Goal: Information Seeking & Learning: Learn about a topic

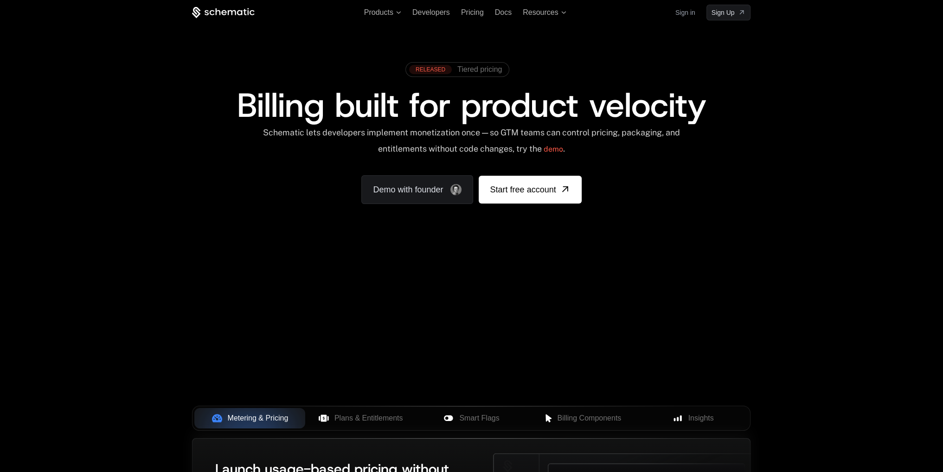
scroll to position [232, 0]
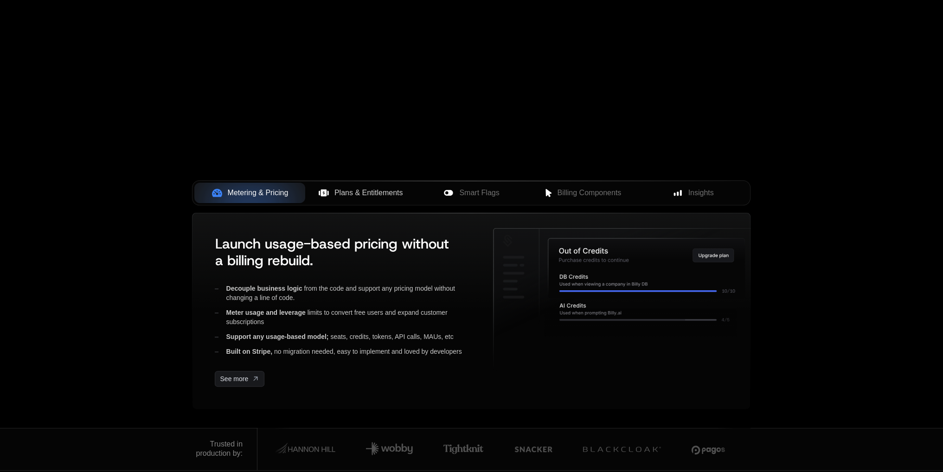
click at [351, 196] on span "Plans & Entitlements" at bounding box center [369, 192] width 69 height 11
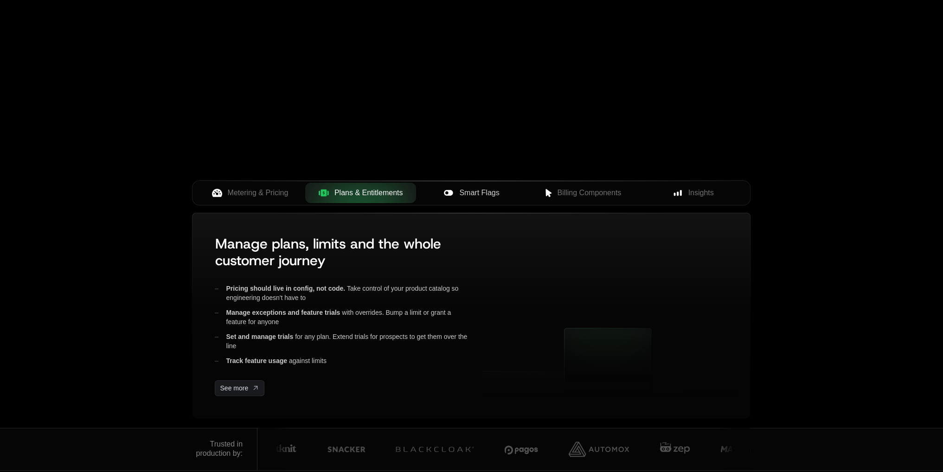
click at [470, 192] on span "Smart Flags" at bounding box center [479, 192] width 40 height 11
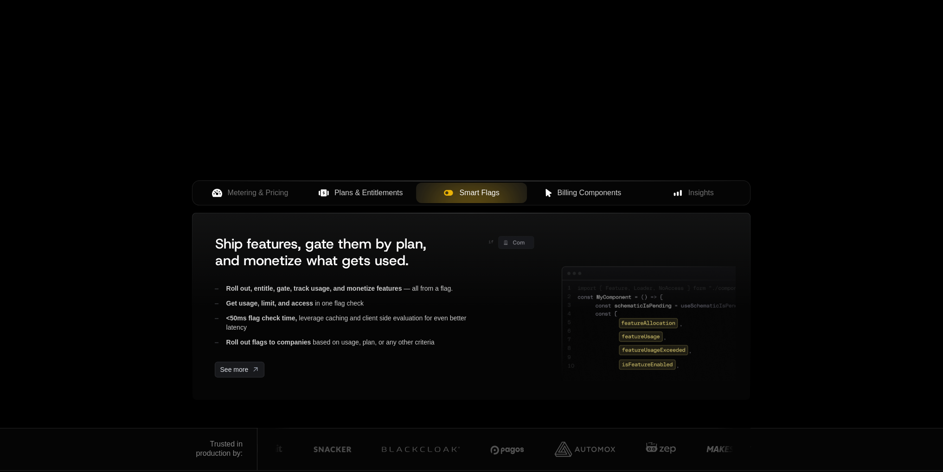
click at [551, 184] on button "Billing Components" at bounding box center [582, 193] width 111 height 20
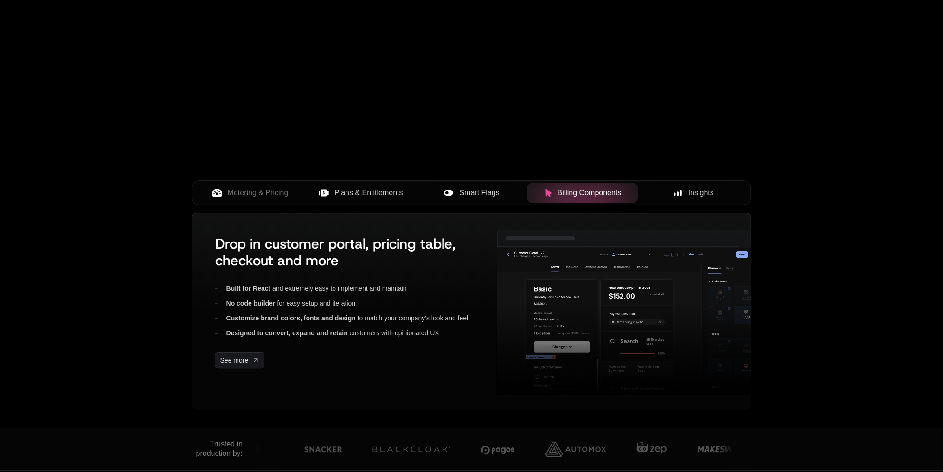
click at [705, 195] on span "Insights" at bounding box center [702, 192] width 26 height 11
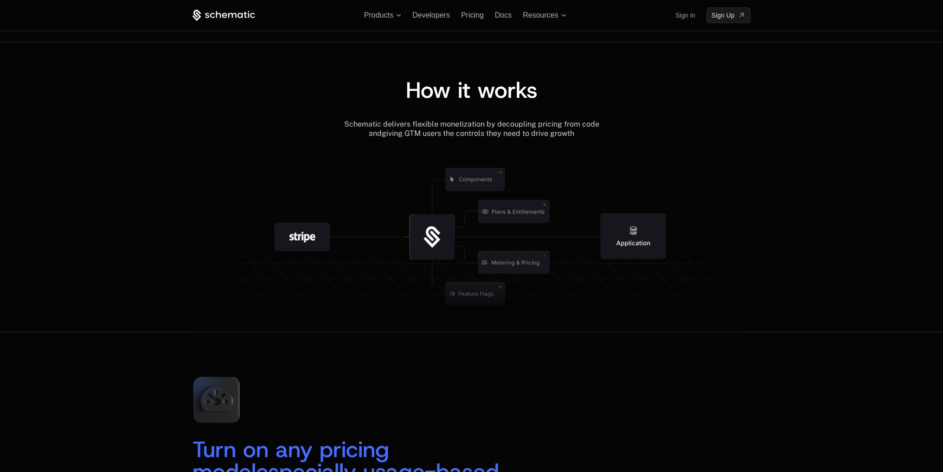
scroll to position [974, 0]
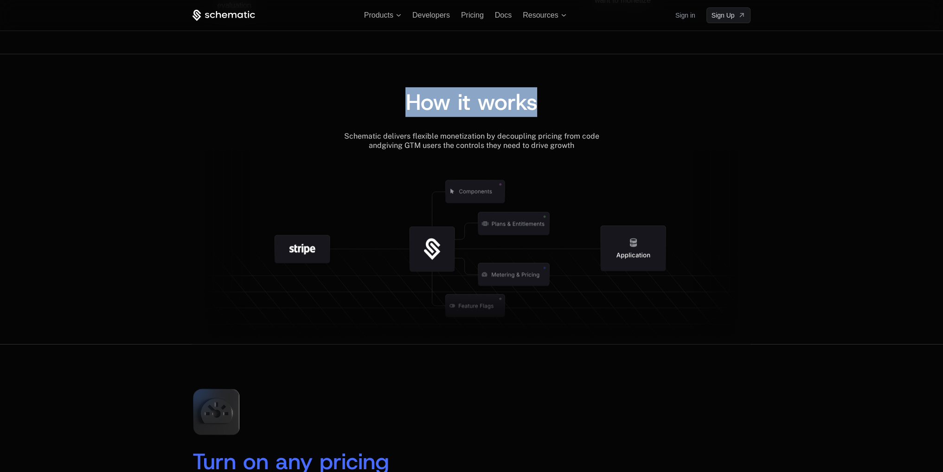
drag, startPoint x: 412, startPoint y: 99, endPoint x: 543, endPoint y: 103, distance: 131.4
click at [543, 103] on div "How it works" at bounding box center [471, 102] width 559 height 22
click at [467, 127] on div "How it works" at bounding box center [471, 111] width 559 height 41
drag, startPoint x: 466, startPoint y: 105, endPoint x: 541, endPoint y: 105, distance: 74.7
click at [541, 105] on div "How it works" at bounding box center [471, 102] width 559 height 22
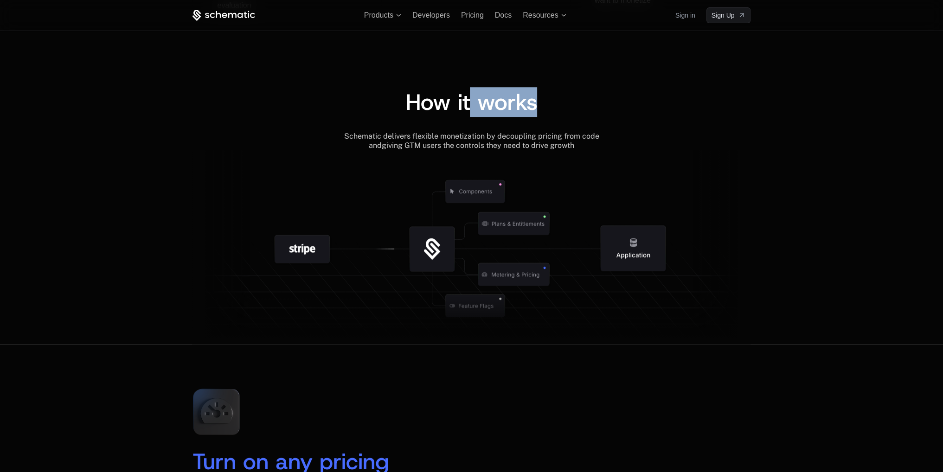
click at [484, 108] on span "How it works" at bounding box center [472, 102] width 132 height 30
drag, startPoint x: 472, startPoint y: 103, endPoint x: 541, endPoint y: 107, distance: 69.7
click at [541, 107] on div "How it works" at bounding box center [471, 102] width 559 height 22
click at [499, 123] on div "How it works" at bounding box center [471, 111] width 559 height 41
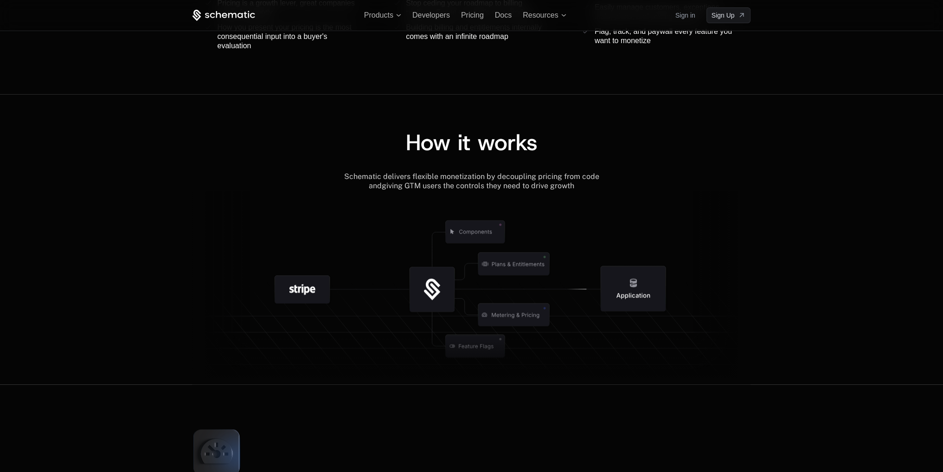
scroll to position [928, 0]
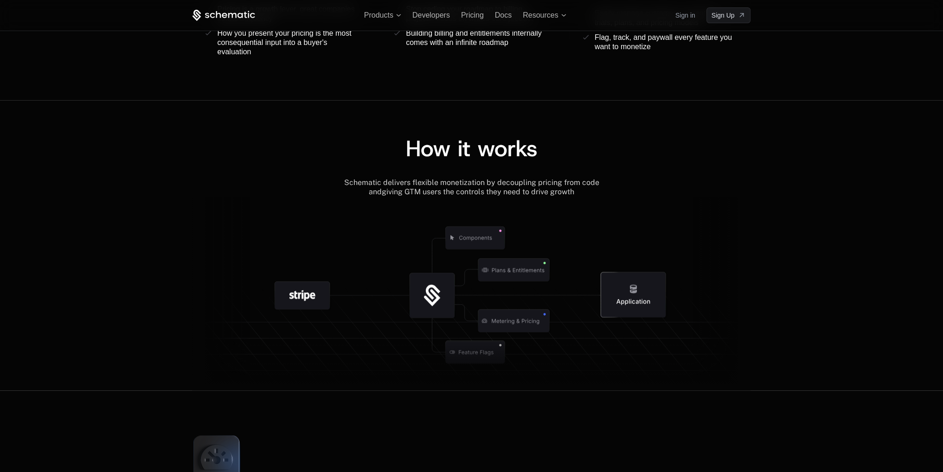
click at [433, 293] on icon at bounding box center [432, 298] width 16 height 17
drag, startPoint x: 462, startPoint y: 217, endPoint x: 464, endPoint y: 225, distance: 7.8
click at [462, 220] on icon at bounding box center [475, 238] width 97 height 97
drag, startPoint x: 466, startPoint y: 230, endPoint x: 483, endPoint y: 239, distance: 19.5
click at [483, 239] on g at bounding box center [490, 352] width 857 height 325
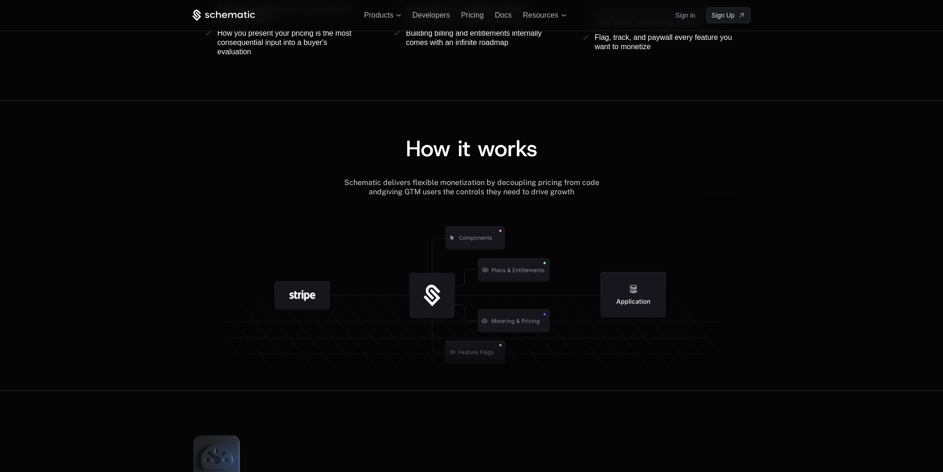
drag, startPoint x: 470, startPoint y: 238, endPoint x: 493, endPoint y: 234, distance: 22.6
click at [492, 234] on g at bounding box center [487, 352] width 857 height 325
click at [501, 230] on g at bounding box center [485, 352] width 857 height 325
drag, startPoint x: 444, startPoint y: 158, endPoint x: 460, endPoint y: 159, distance: 16.2
click at [460, 159] on span "How it works" at bounding box center [472, 149] width 132 height 30
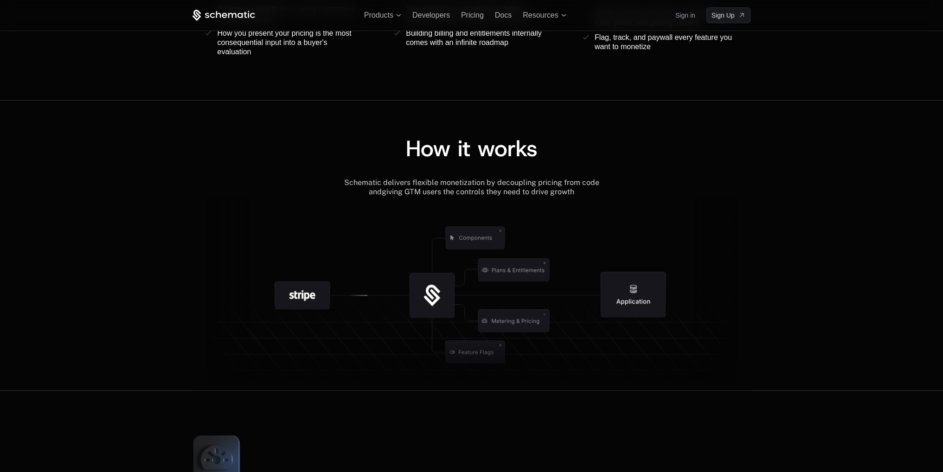
drag, startPoint x: 290, startPoint y: 290, endPoint x: 316, endPoint y: 290, distance: 26.4
click at [316, 290] on icon at bounding box center [302, 296] width 55 height 28
drag, startPoint x: 298, startPoint y: 291, endPoint x: 309, endPoint y: 297, distance: 13.1
click at [323, 293] on icon at bounding box center [302, 296] width 55 height 28
drag, startPoint x: 309, startPoint y: 297, endPoint x: 306, endPoint y: 293, distance: 5.3
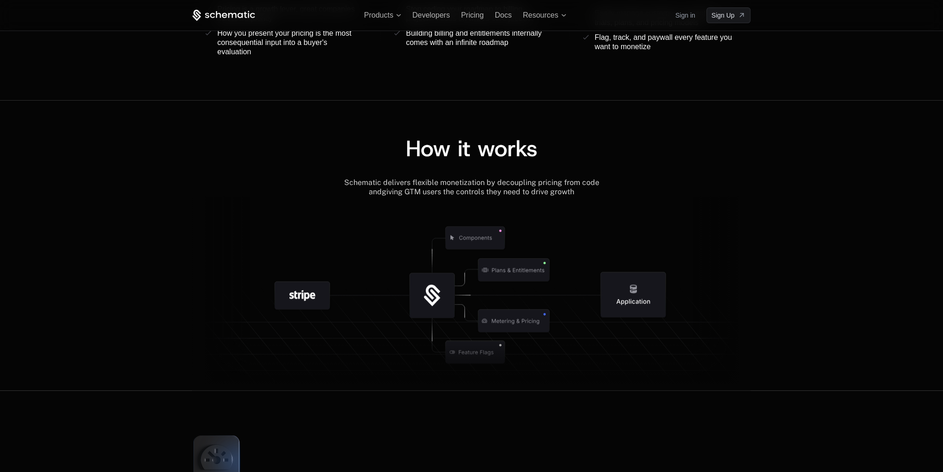
click at [315, 293] on g at bounding box center [521, 352] width 857 height 325
drag, startPoint x: 300, startPoint y: 291, endPoint x: 299, endPoint y: 297, distance: 6.6
click at [297, 300] on icon at bounding box center [302, 296] width 55 height 28
drag, startPoint x: 301, startPoint y: 297, endPoint x: 319, endPoint y: 304, distance: 19.8
click at [316, 303] on g at bounding box center [513, 352] width 857 height 325
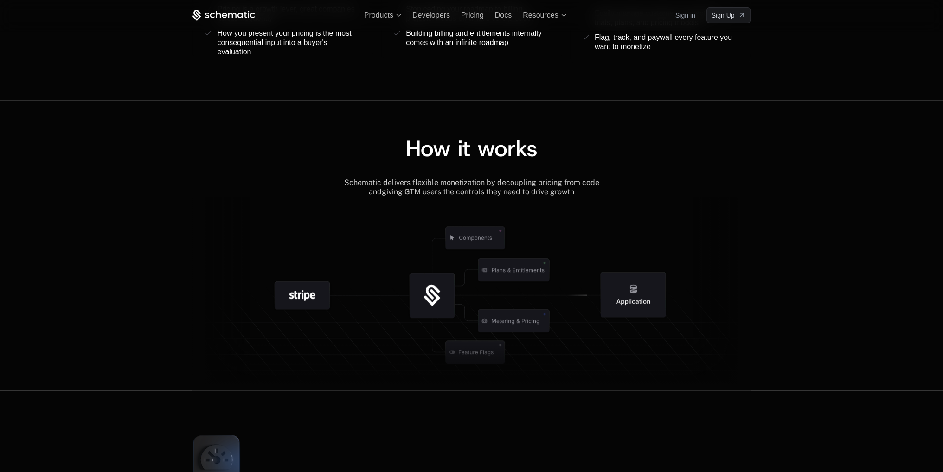
drag, startPoint x: 503, startPoint y: 316, endPoint x: 520, endPoint y: 323, distance: 17.9
click at [510, 322] on g at bounding box center [505, 352] width 857 height 325
drag, startPoint x: 508, startPoint y: 323, endPoint x: 536, endPoint y: 327, distance: 28.5
click at [529, 326] on icon at bounding box center [513, 320] width 71 height 23
drag, startPoint x: 638, startPoint y: 303, endPoint x: 664, endPoint y: 307, distance: 26.3
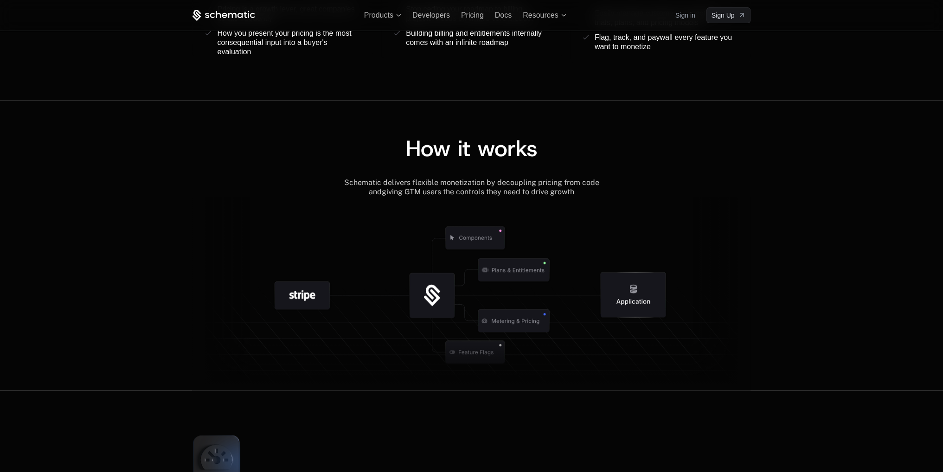
click at [665, 307] on g at bounding box center [498, 352] width 857 height 325
drag, startPoint x: 645, startPoint y: 303, endPoint x: 619, endPoint y: 300, distance: 25.8
click at [676, 307] on g at bounding box center [495, 352] width 857 height 325
drag, startPoint x: 619, startPoint y: 300, endPoint x: 659, endPoint y: 303, distance: 39.6
click at [665, 305] on g at bounding box center [492, 352] width 857 height 325
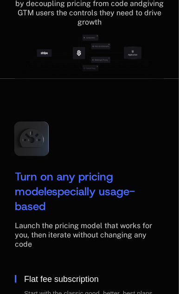
scroll to position [1429, 0]
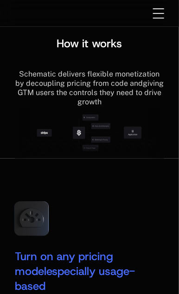
click at [102, 131] on icon at bounding box center [90, 118] width 26 height 26
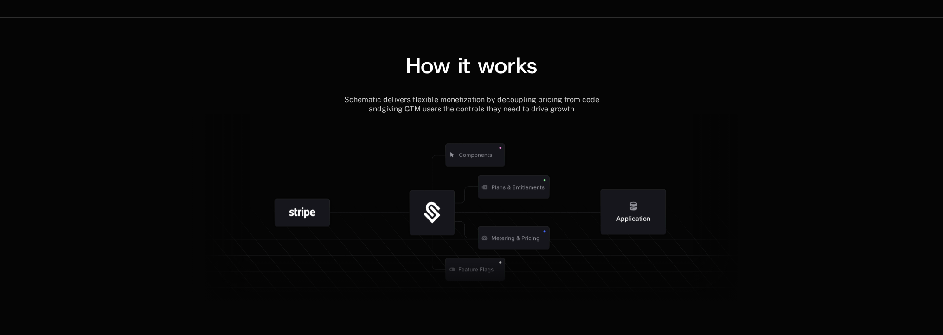
scroll to position [1028, 0]
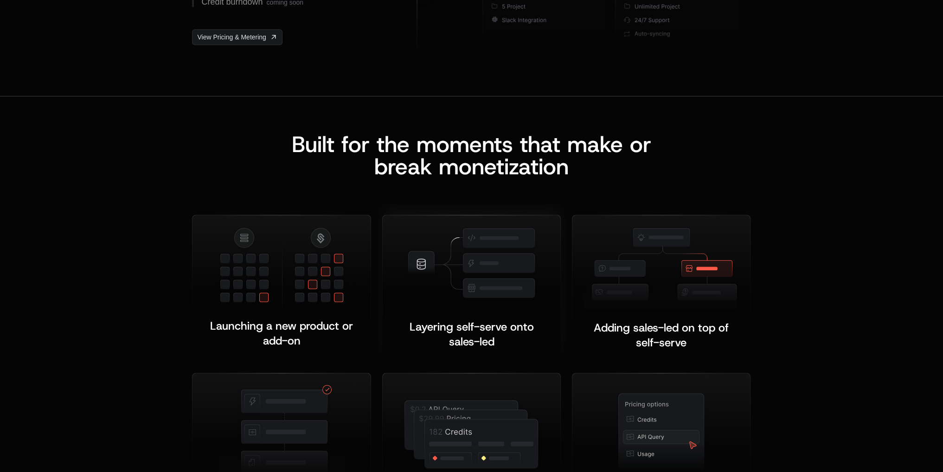
scroll to position [1770, 0]
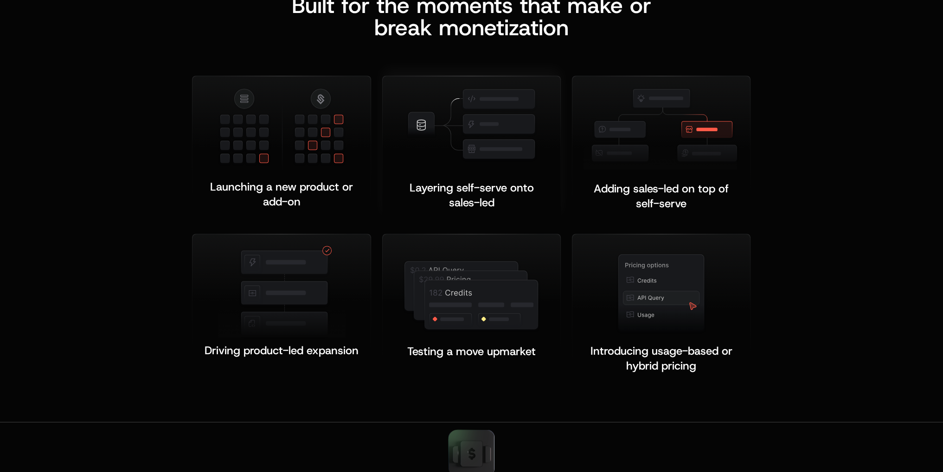
click at [458, 144] on img at bounding box center [471, 124] width 131 height 75
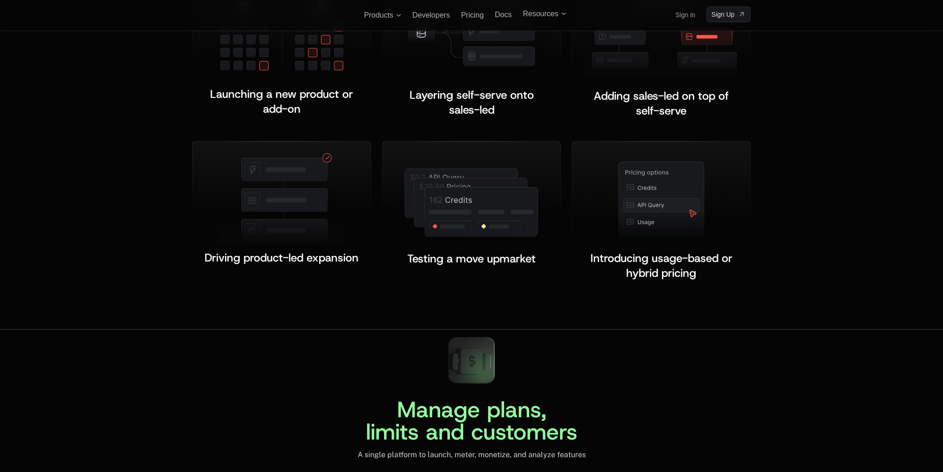
scroll to position [1724, 0]
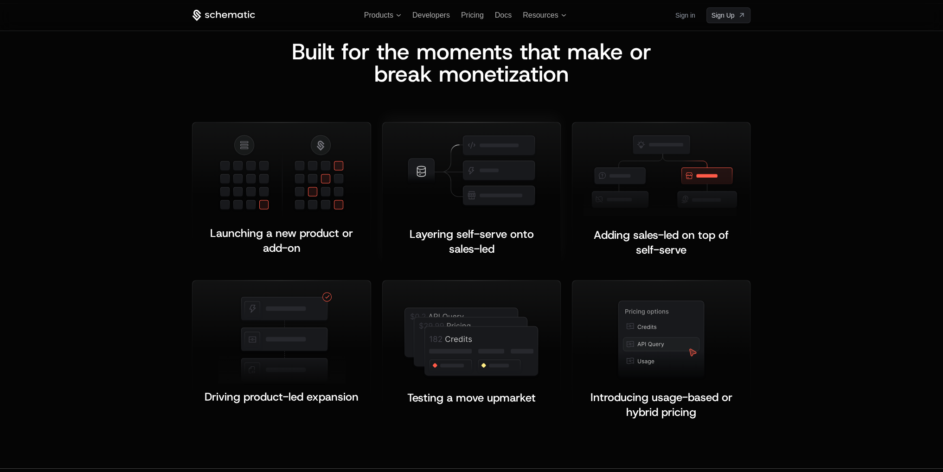
click at [423, 175] on img at bounding box center [471, 171] width 131 height 75
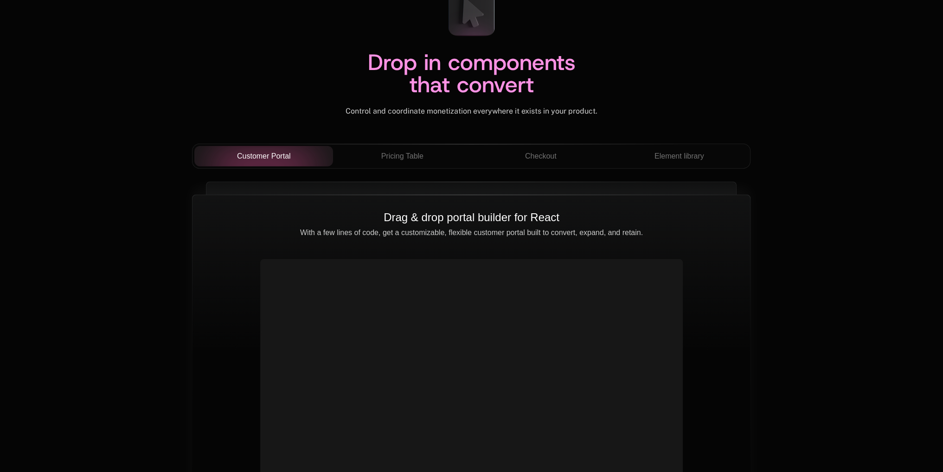
scroll to position [3302, 0]
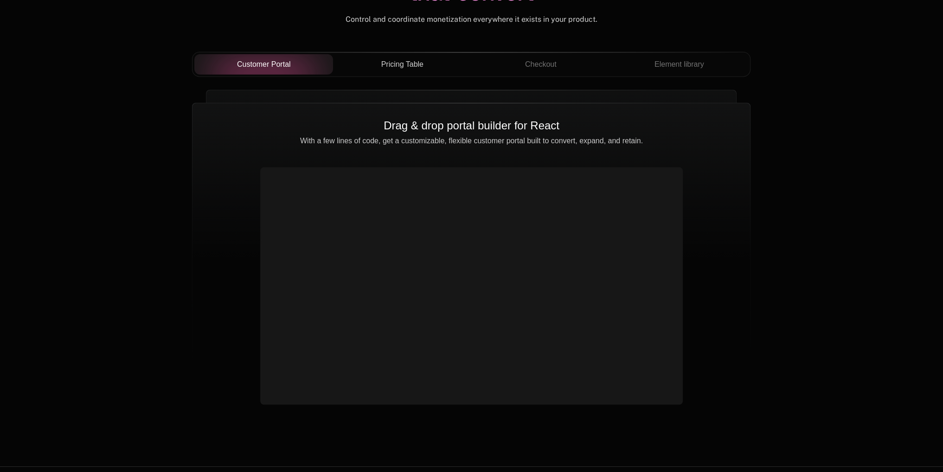
click at [394, 62] on span "Pricing Table" at bounding box center [402, 64] width 42 height 11
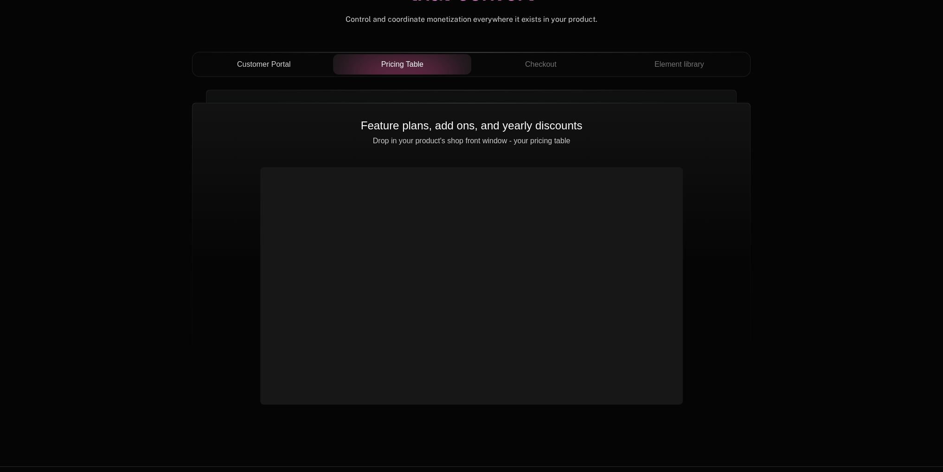
click at [300, 64] on div "Customer Portal" at bounding box center [264, 64] width 124 height 11
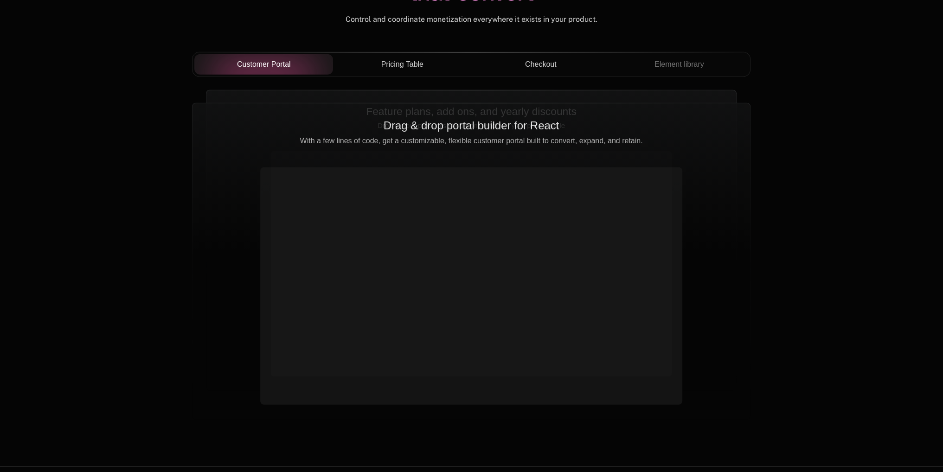
click at [529, 70] on button "Checkout" at bounding box center [540, 64] width 139 height 20
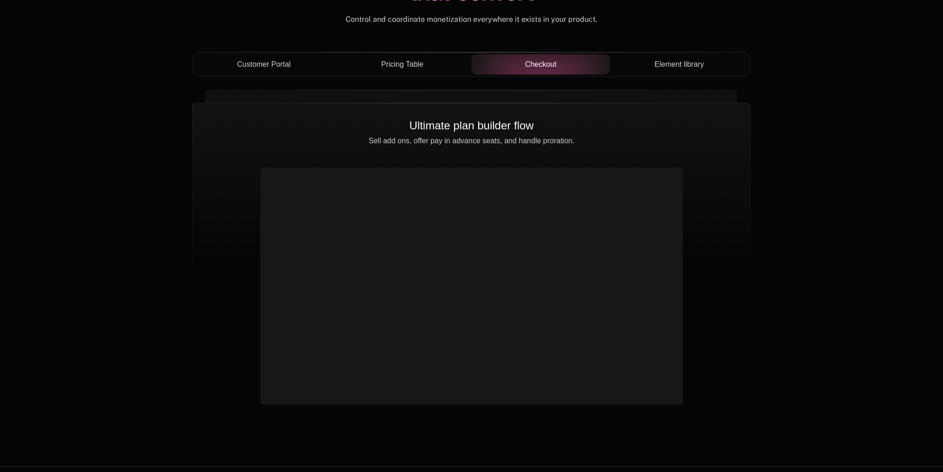
click at [687, 60] on span "Element library" at bounding box center [680, 64] width 50 height 11
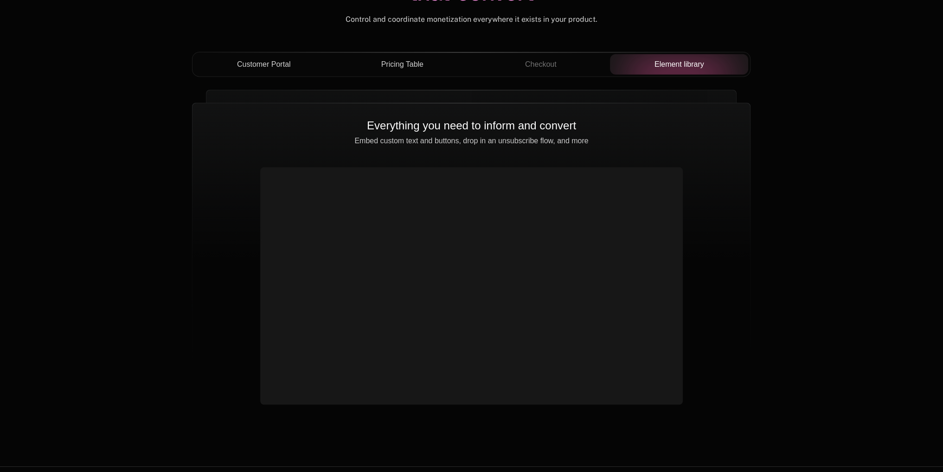
click at [296, 63] on div "Customer Portal" at bounding box center [264, 64] width 124 height 11
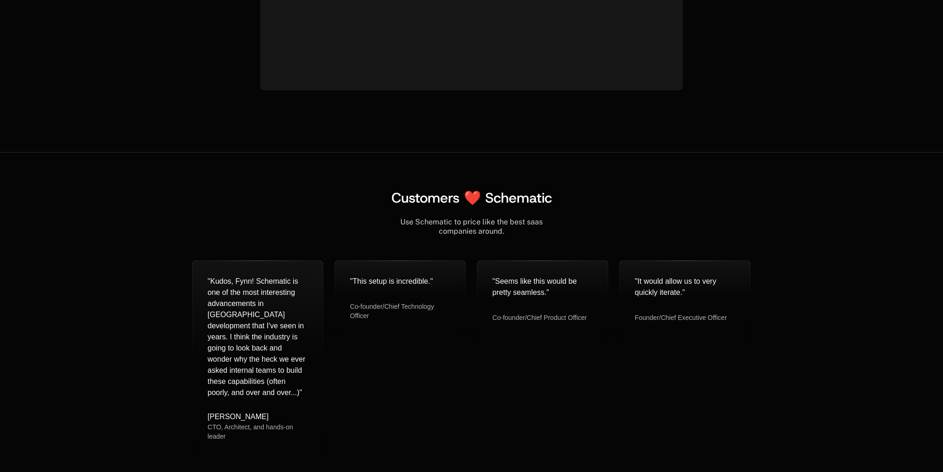
scroll to position [3626, 0]
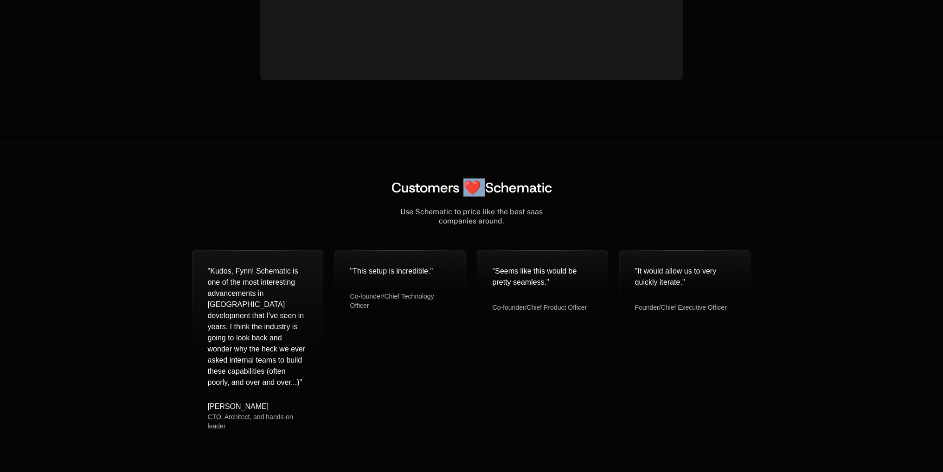
drag, startPoint x: 469, startPoint y: 188, endPoint x: 488, endPoint y: 188, distance: 19.0
click at [488, 188] on span "Customers ❤️ Schematic" at bounding box center [471, 188] width 161 height 18
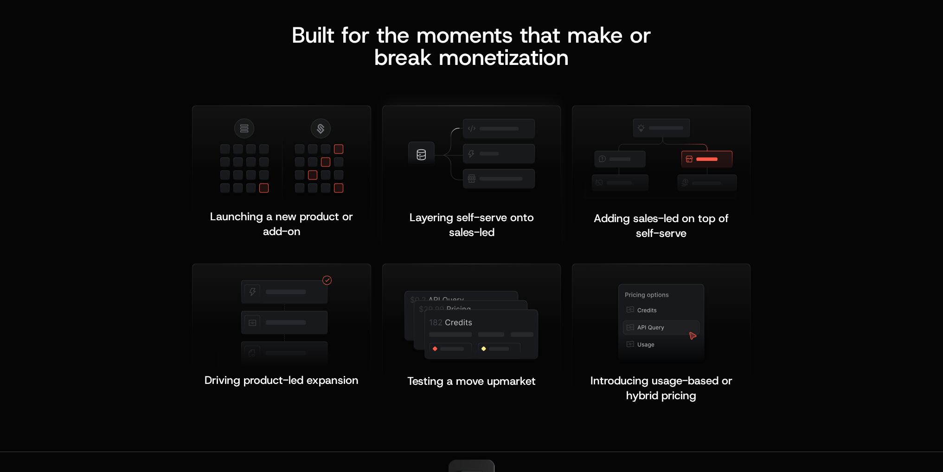
scroll to position [1724, 0]
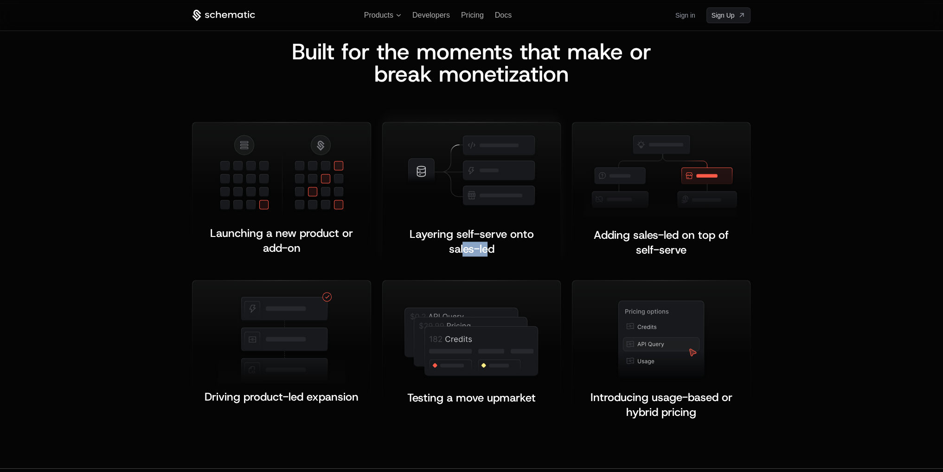
drag, startPoint x: 489, startPoint y: 249, endPoint x: 464, endPoint y: 247, distance: 25.6
click at [464, 247] on span "Layering self-serve onto sales-led" at bounding box center [473, 242] width 128 height 30
click at [453, 251] on span "Layering self-serve onto sales-led" at bounding box center [473, 242] width 128 height 30
drag, startPoint x: 188, startPoint y: 121, endPoint x: 276, endPoint y: 164, distance: 97.3
click at [275, 163] on div "Built for the moments that make or b reak monetization Launching a new product …" at bounding box center [471, 235] width 603 height 391
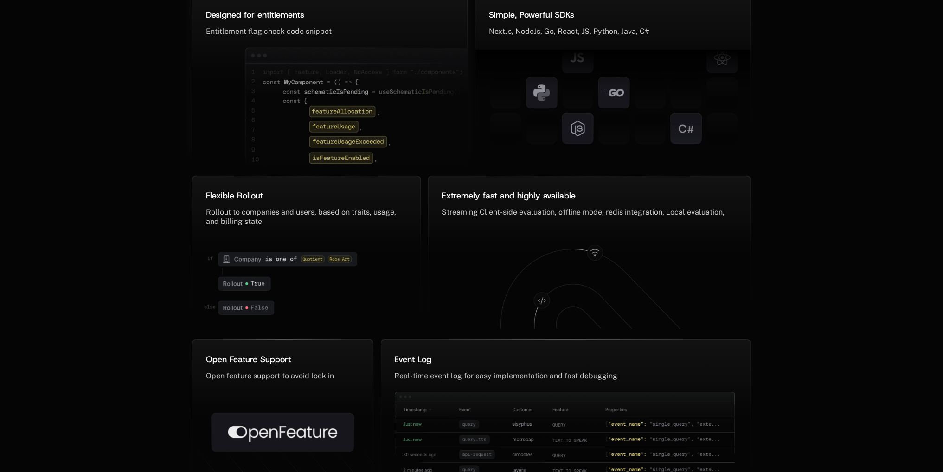
scroll to position [4601, 0]
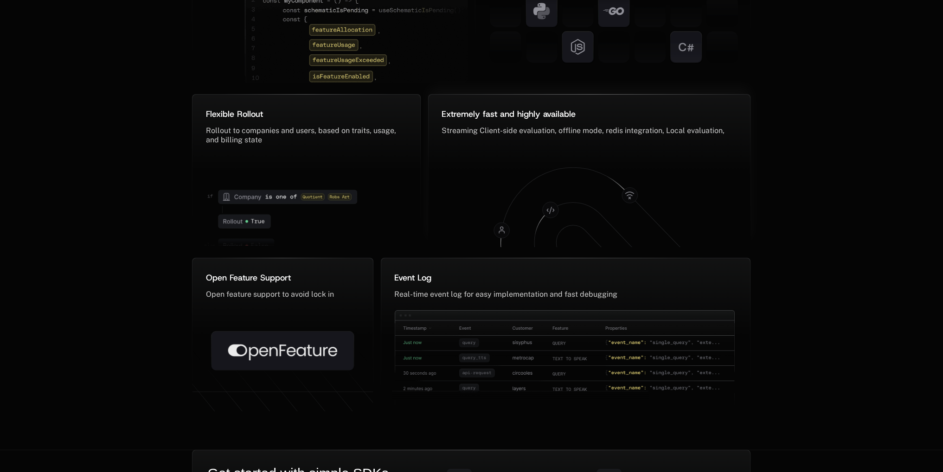
drag, startPoint x: 551, startPoint y: 201, endPoint x: 579, endPoint y: 199, distance: 27.9
click at [579, 199] on icon at bounding box center [599, 232] width 197 height 128
click at [662, 219] on icon at bounding box center [590, 199] width 304 height 100
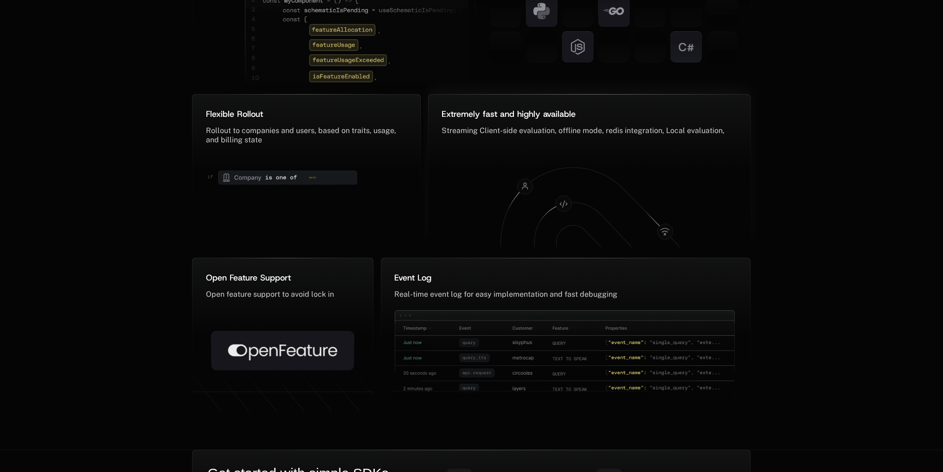
click at [665, 230] on g at bounding box center [664, 231] width 15 height 15
drag, startPoint x: 550, startPoint y: 176, endPoint x: 542, endPoint y: 176, distance: 7.4
click at [542, 176] on g at bounding box center [599, 249] width 197 height 169
drag, startPoint x: 558, startPoint y: 173, endPoint x: 598, endPoint y: 188, distance: 42.1
click at [595, 187] on g at bounding box center [601, 248] width 201 height 174
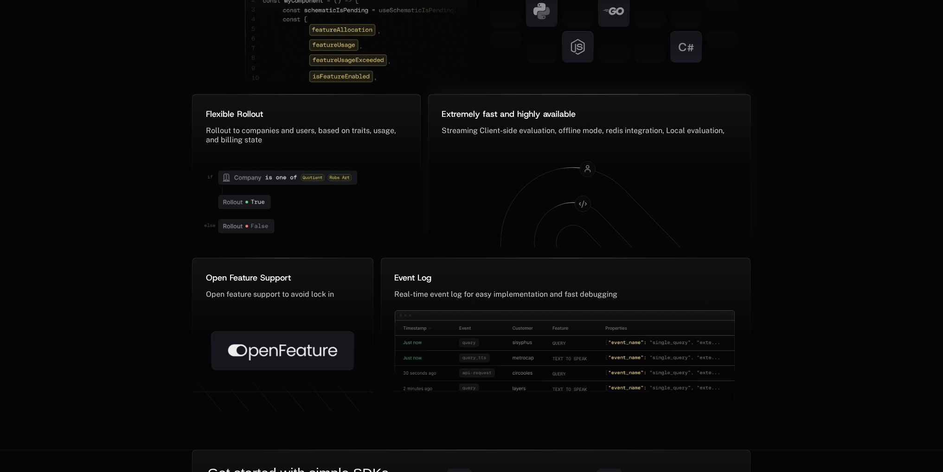
drag, startPoint x: 586, startPoint y: 173, endPoint x: 611, endPoint y: 190, distance: 30.4
click at [611, 190] on g at bounding box center [599, 247] width 197 height 173
drag, startPoint x: 544, startPoint y: 227, endPoint x: 506, endPoint y: 230, distance: 38.1
click at [497, 221] on icon at bounding box center [590, 199] width 304 height 100
click at [459, 222] on icon at bounding box center [590, 199] width 304 height 100
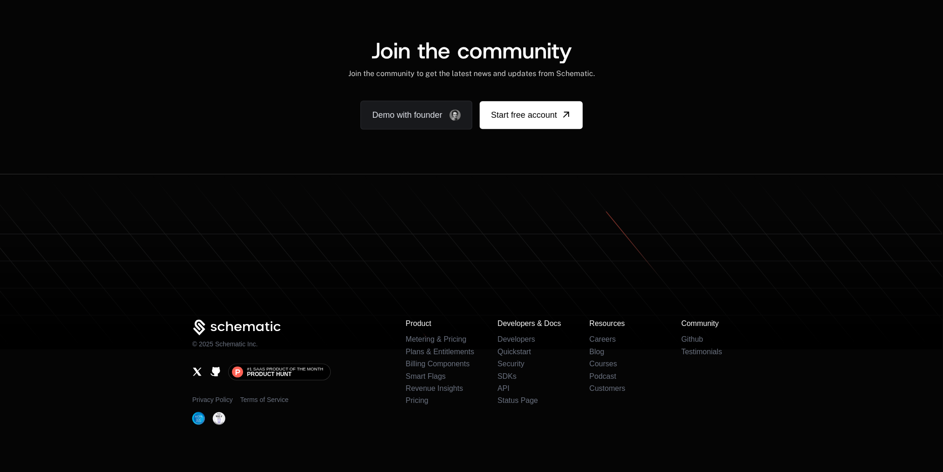
scroll to position [5725, 0]
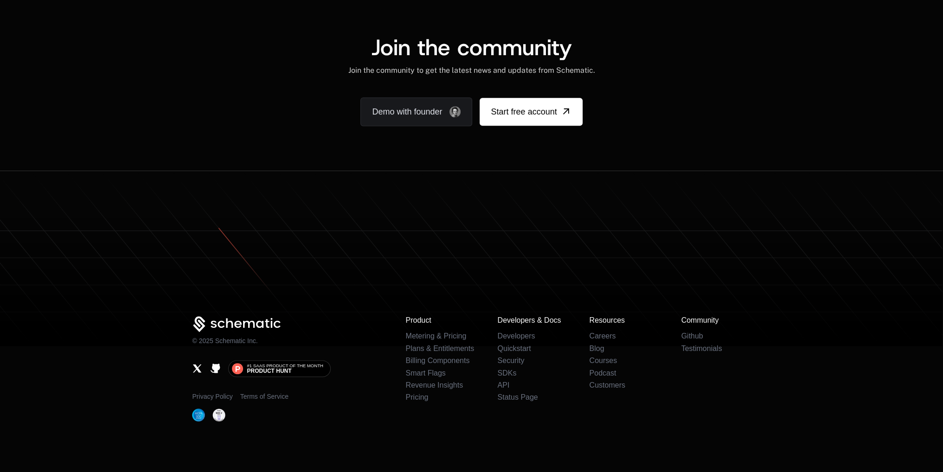
scroll to position [5701, 0]
click at [818, 322] on icon at bounding box center [471, 280] width 943 height 131
click at [585, 233] on icon at bounding box center [471, 280] width 943 height 131
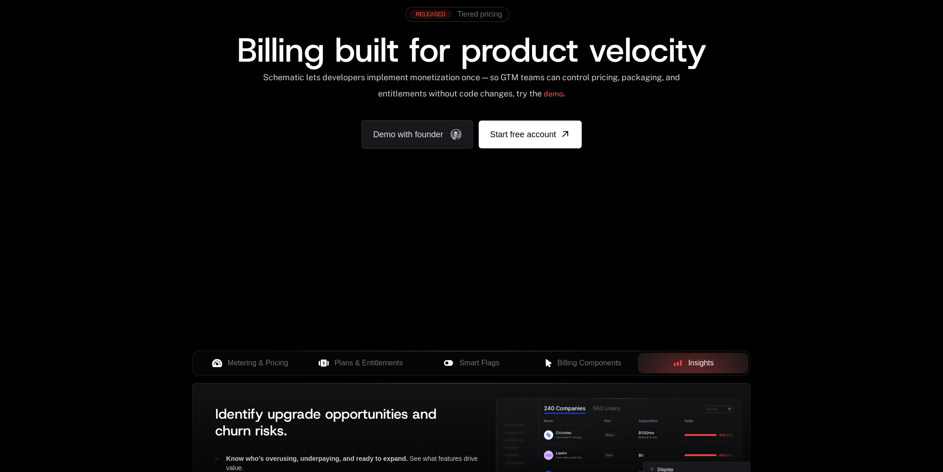
scroll to position [0, 0]
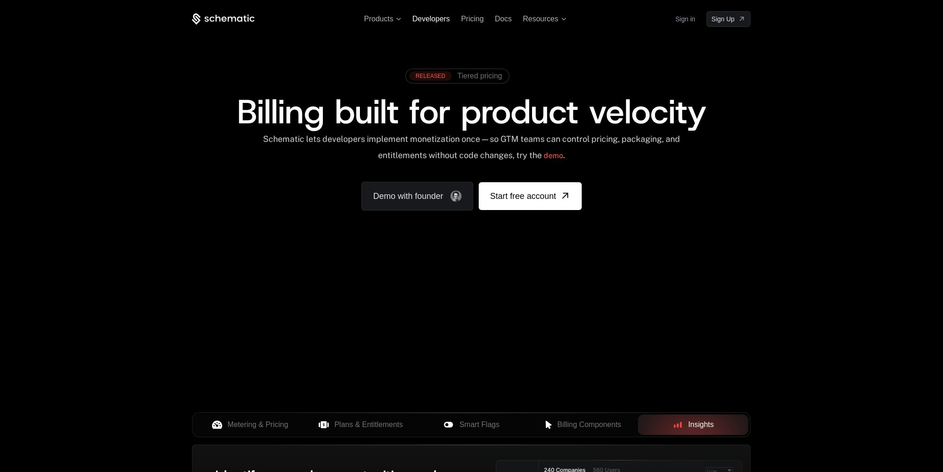
click at [425, 23] on span "Developers" at bounding box center [431, 19] width 38 height 8
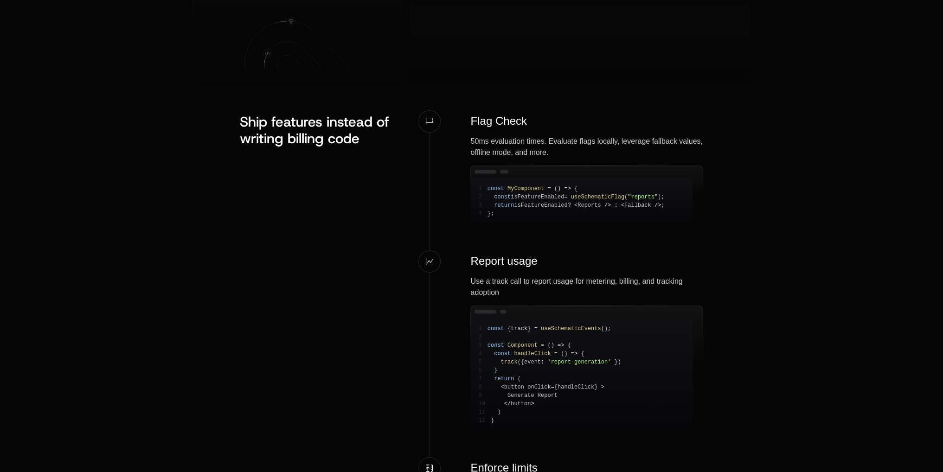
scroll to position [789, 0]
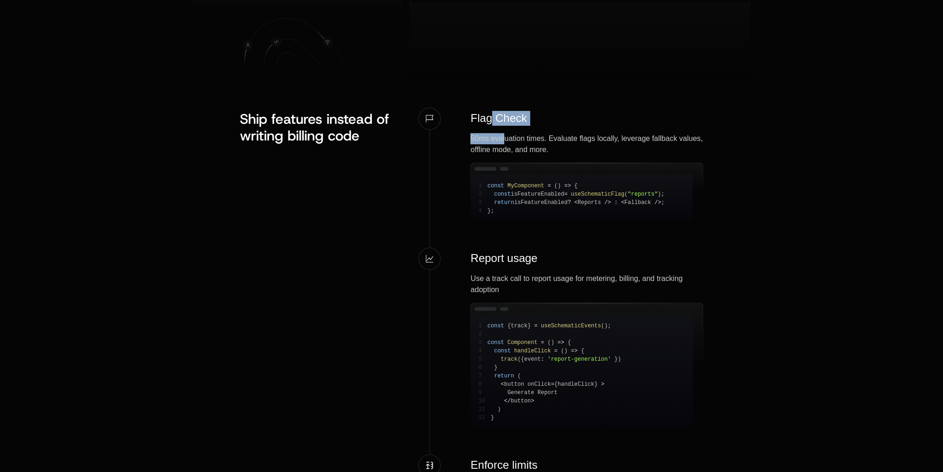
drag, startPoint x: 491, startPoint y: 117, endPoint x: 505, endPoint y: 139, distance: 25.9
click at [506, 132] on div "Flag Check 50ms evaluation times. Evaluate flags locally, leverage fallback val…" at bounding box center [586, 166] width 233 height 110
click at [515, 215] on pre "1 const MyComponent = ( ) => { 2 const isFeatureEnabled = useSchematicFlag ( "r…" at bounding box center [582, 197] width 222 height 46
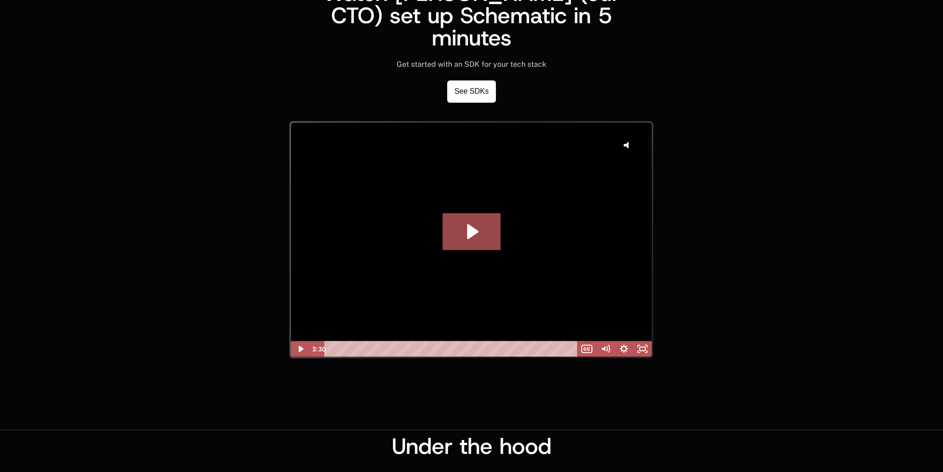
scroll to position [2227, 0]
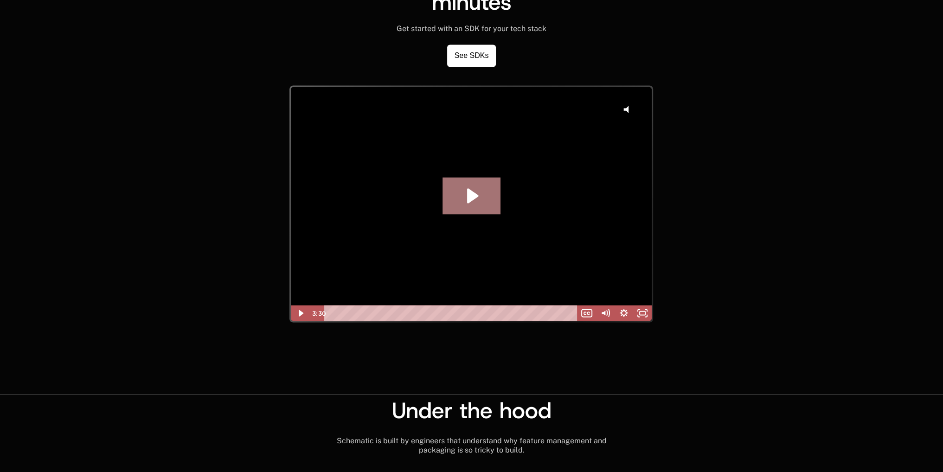
click at [473, 198] on icon "Play Video: GA Dev Walkthrough take 2" at bounding box center [472, 195] width 58 height 37
click at [303, 310] on icon "Pause" at bounding box center [300, 313] width 5 height 6
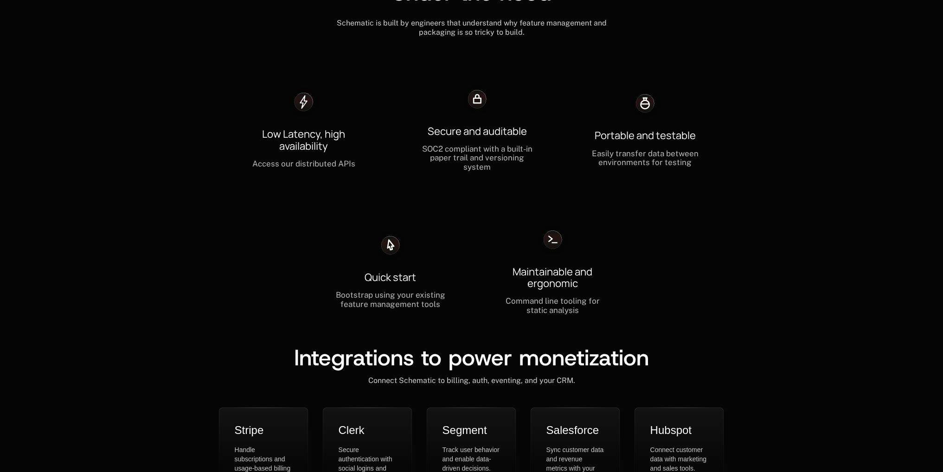
click at [729, 347] on div "Integrations to power monetization Connect Schematic to billing, auth, eventing…" at bounding box center [471, 444] width 549 height 194
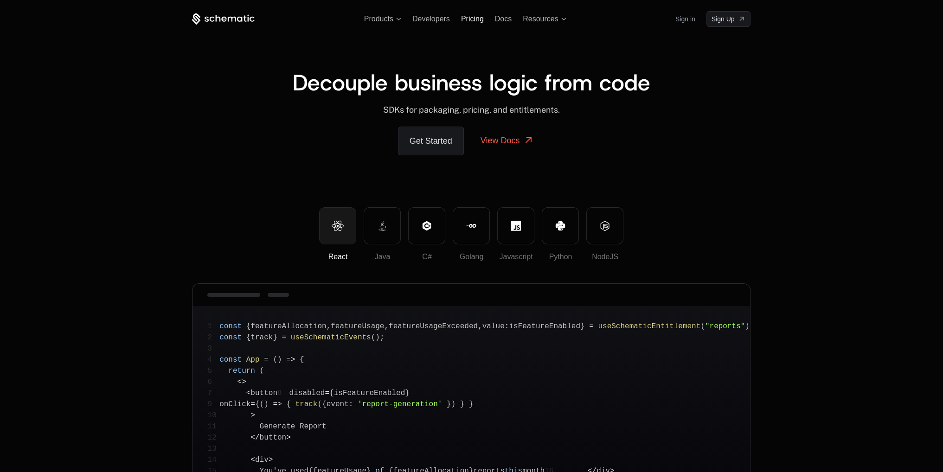
click at [472, 18] on span "Pricing" at bounding box center [472, 19] width 23 height 8
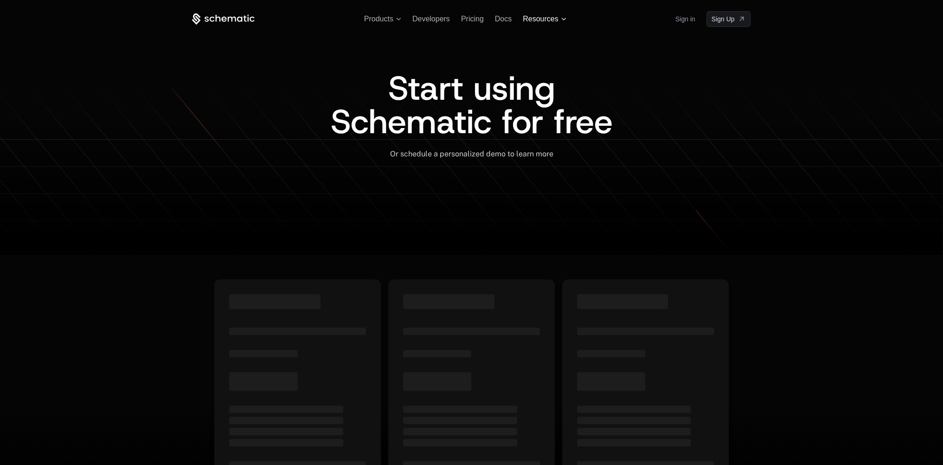
click at [560, 20] on span "Resources" at bounding box center [544, 19] width 43 height 8
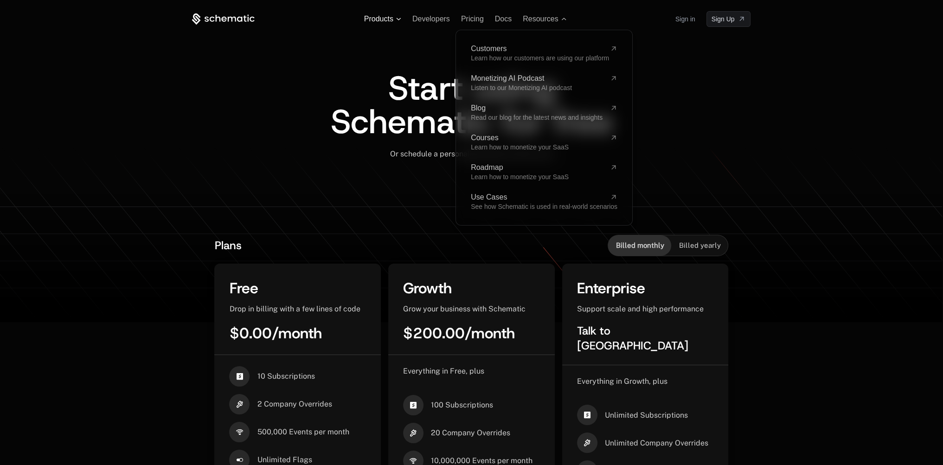
click at [393, 15] on span "Products" at bounding box center [378, 19] width 29 height 8
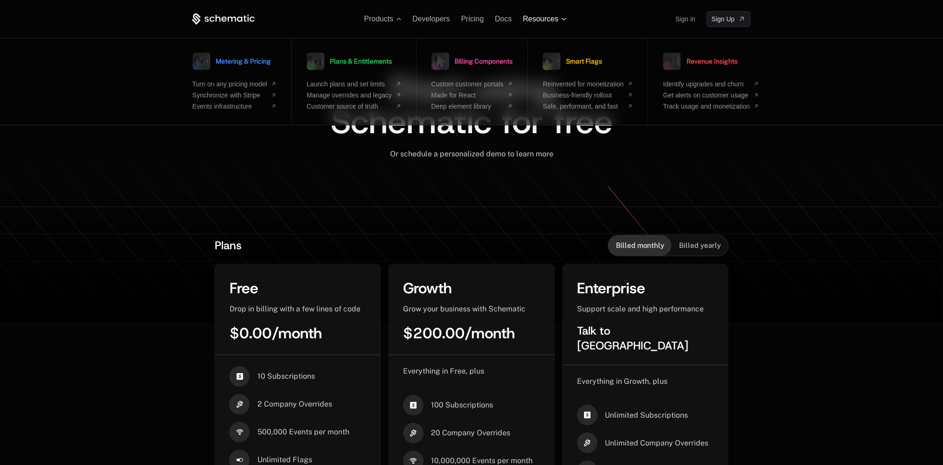
click at [550, 20] on span "Resources" at bounding box center [540, 19] width 35 height 8
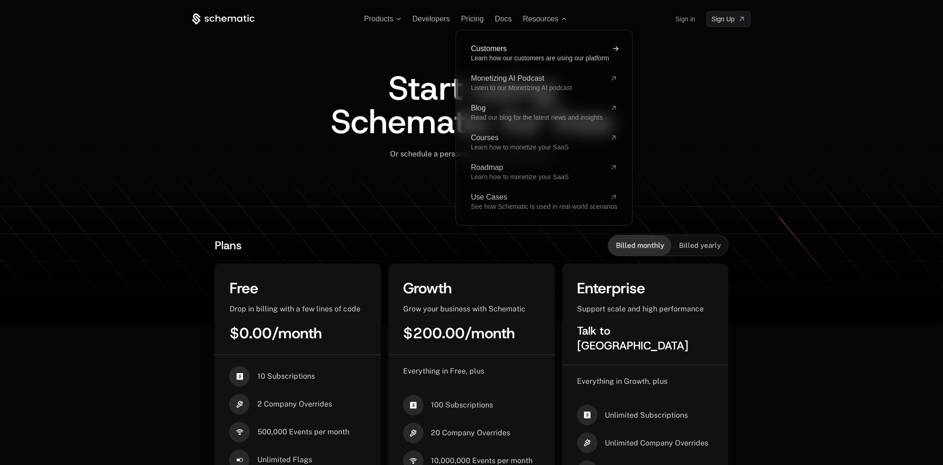
click at [533, 54] on span "Learn how our customers are using our platform" at bounding box center [540, 57] width 138 height 7
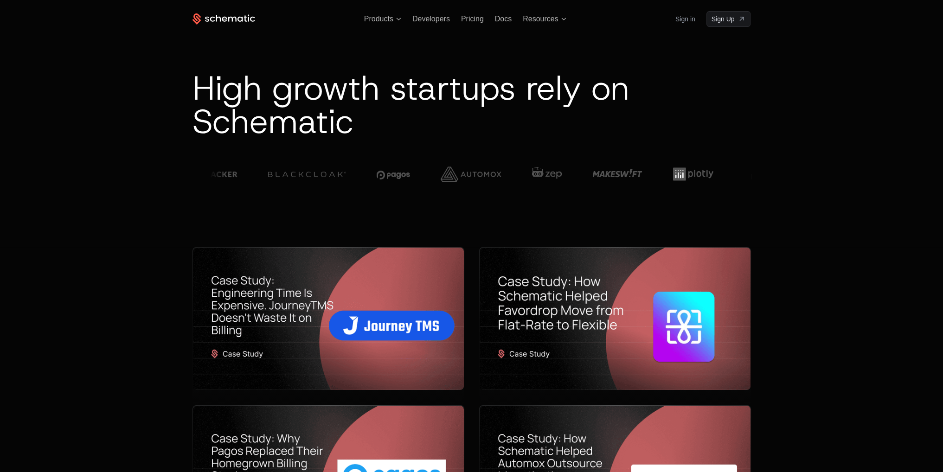
click at [531, 25] on div "Products Developers Pricing Docs Resources Sign in Sign Up" at bounding box center [472, 19] width 559 height 16
click at [536, 19] on span "Resources" at bounding box center [540, 19] width 35 height 8
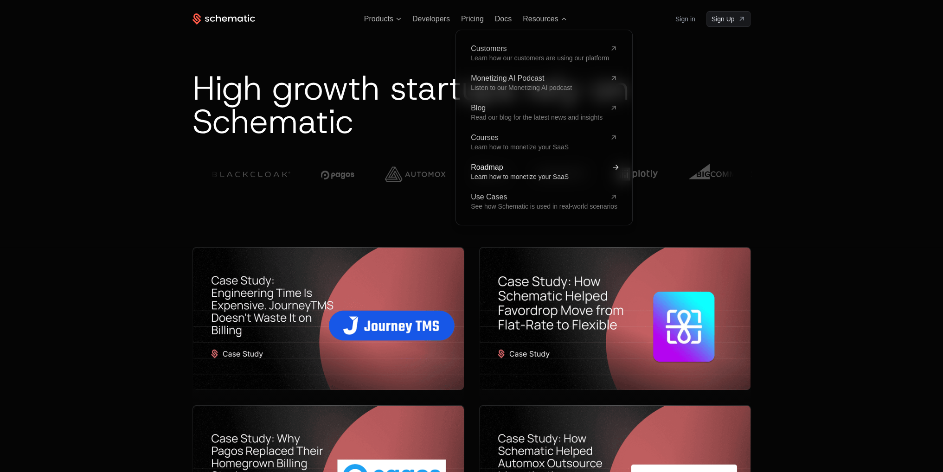
click at [520, 173] on span "Learn how to monetize your SaaS" at bounding box center [520, 176] width 98 height 7
